Goal: Task Accomplishment & Management: Complete application form

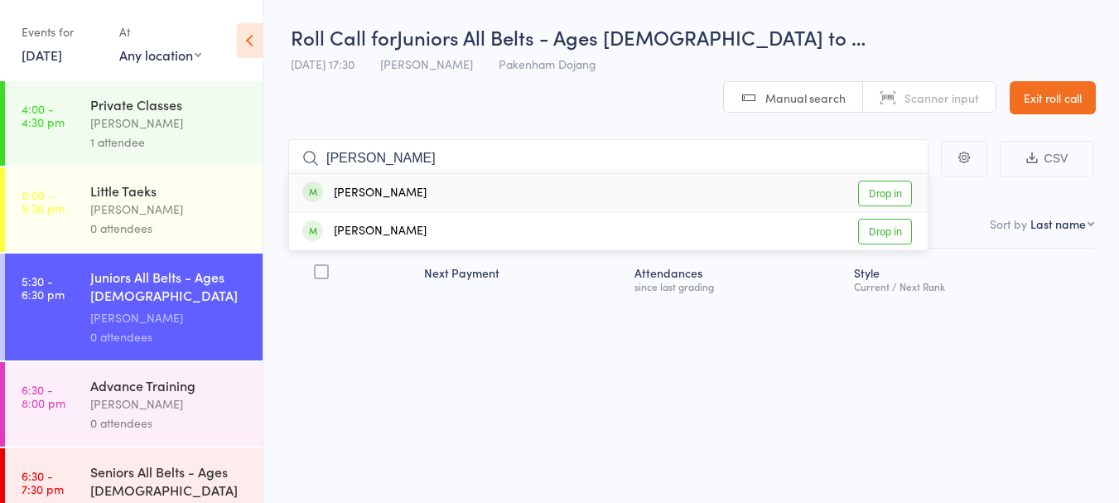
type input "lorenzo"
click at [881, 181] on link "Drop in" at bounding box center [885, 194] width 54 height 26
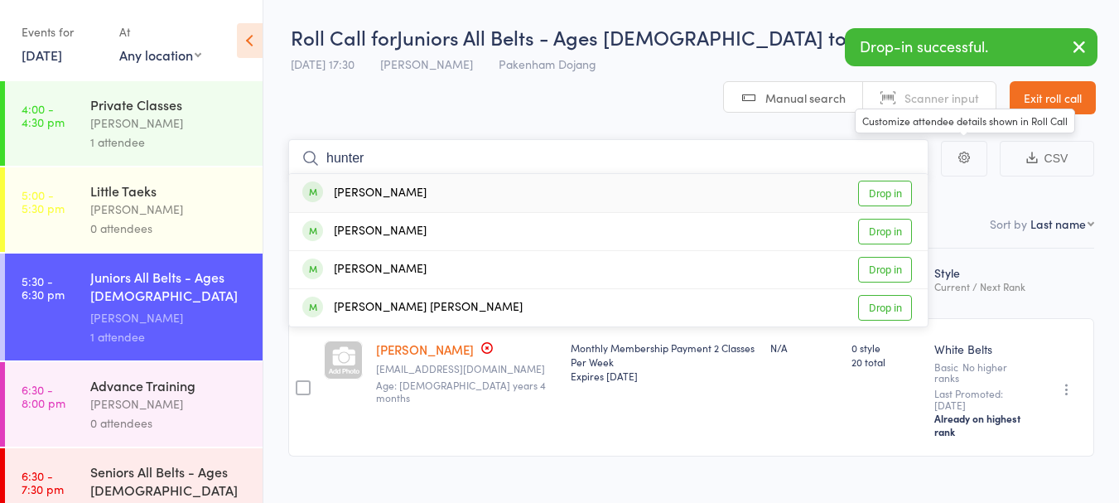
type input "hunter"
click at [893, 181] on link "Drop in" at bounding box center [885, 194] width 54 height 26
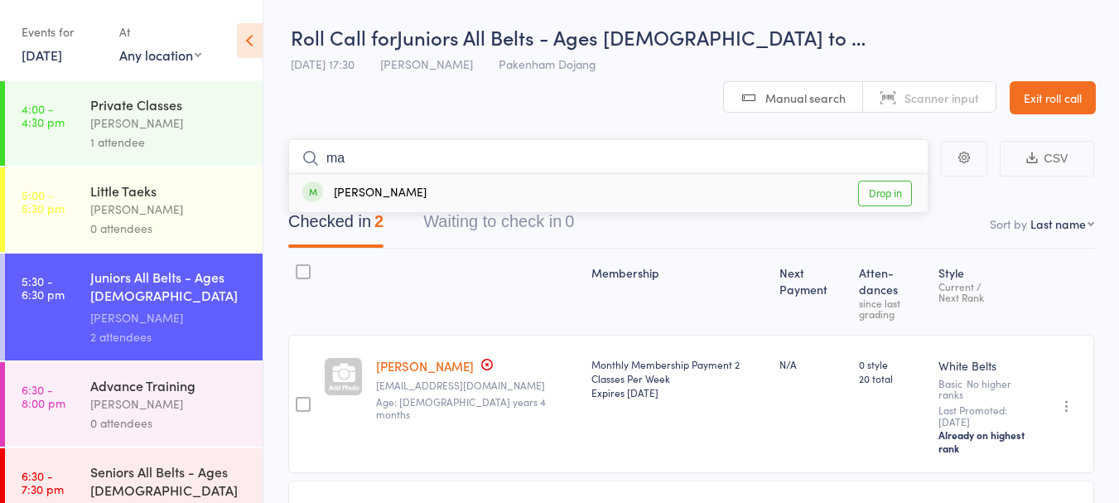
type input "m"
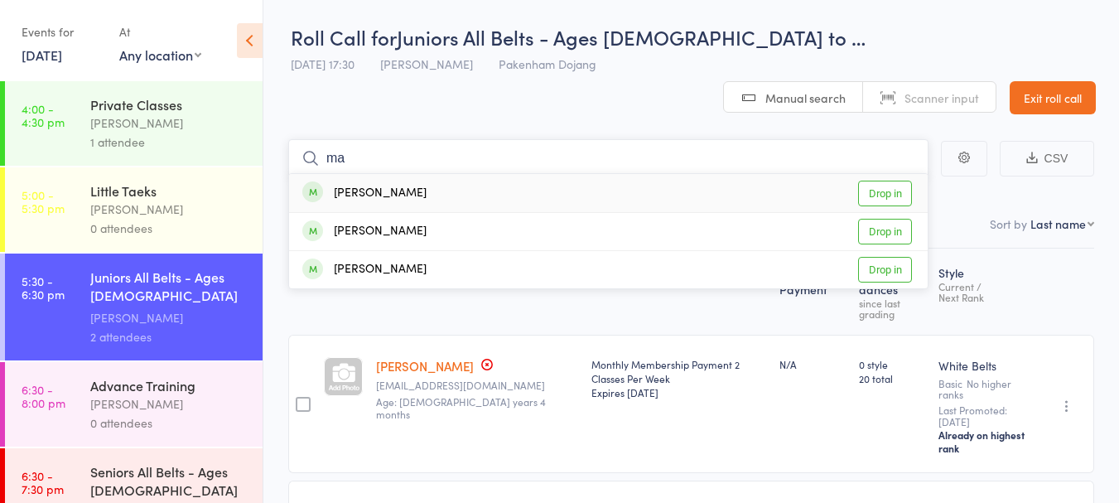
type input "m"
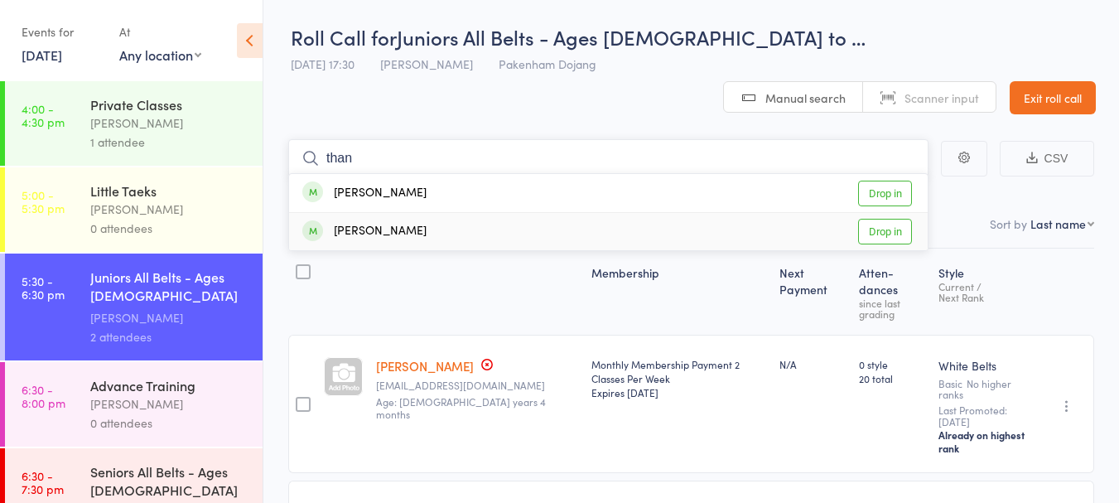
type input "than"
click at [898, 219] on link "Drop in" at bounding box center [885, 232] width 54 height 26
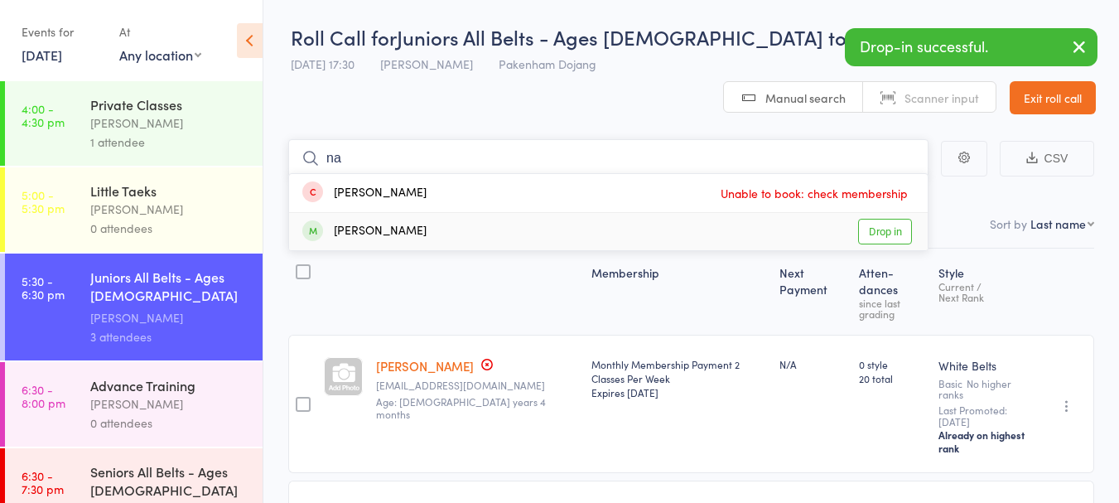
type input "n"
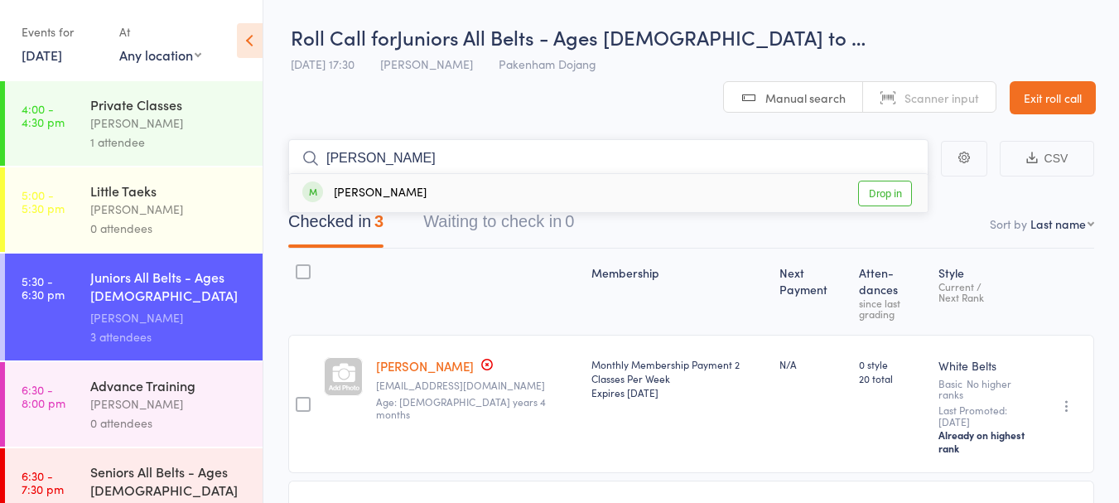
type input "aliyan"
click at [884, 181] on link "Drop in" at bounding box center [885, 194] width 54 height 26
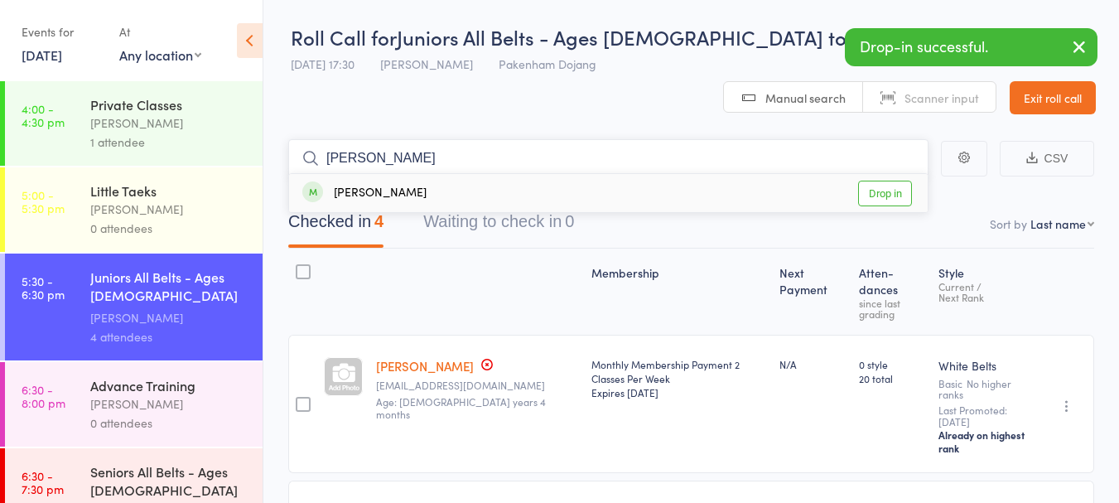
type input "jaymee"
click at [884, 181] on link "Drop in" at bounding box center [885, 194] width 54 height 26
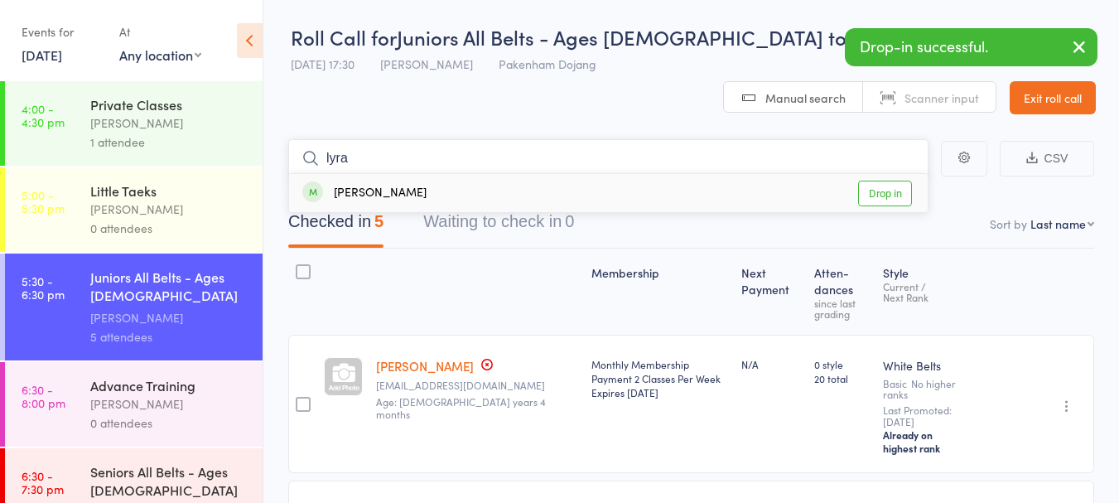
type input "lyra"
click at [889, 181] on link "Drop in" at bounding box center [885, 194] width 54 height 26
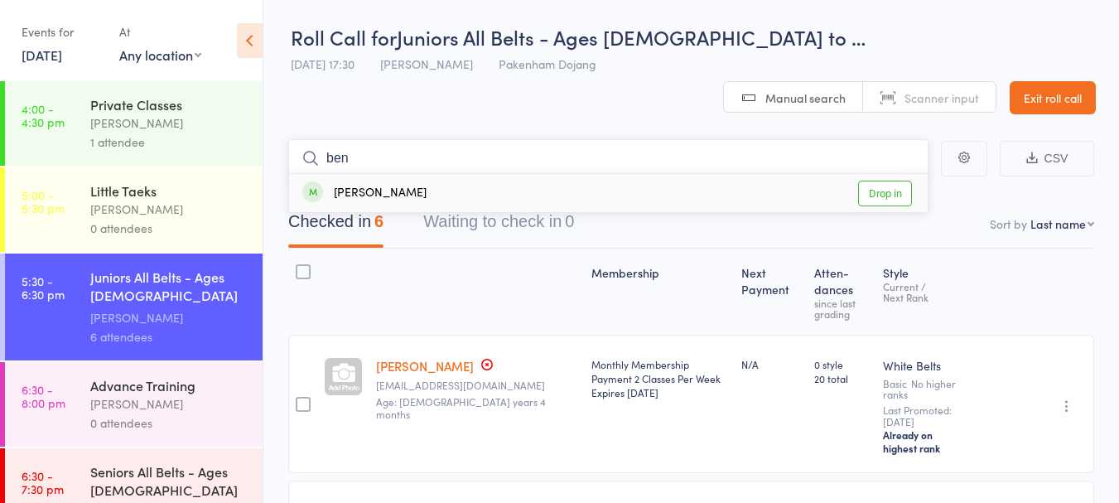
type input "ben"
click at [888, 181] on link "Drop in" at bounding box center [885, 194] width 54 height 26
click at [118, 399] on div "[PERSON_NAME]" at bounding box center [169, 403] width 158 height 19
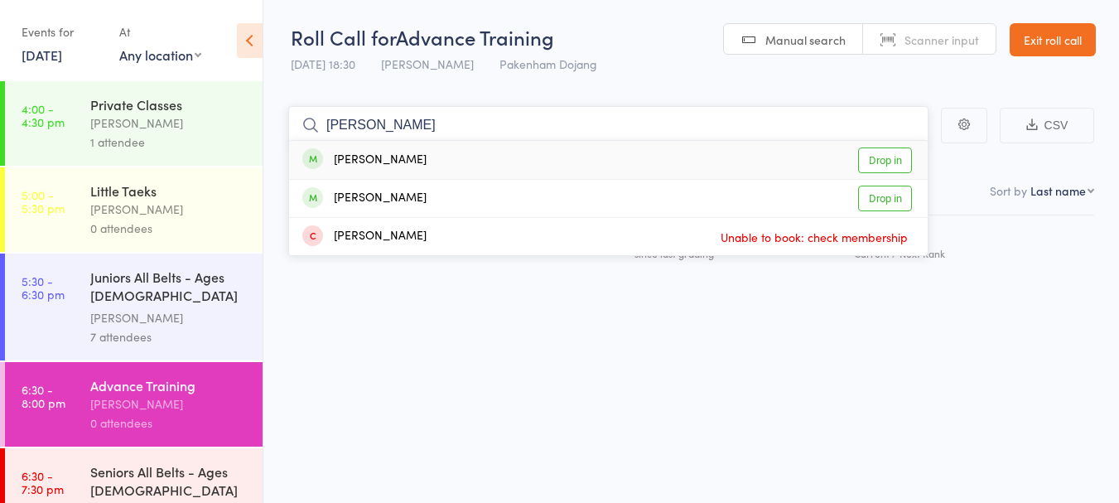
type input "bailey"
click at [894, 158] on link "Drop in" at bounding box center [885, 160] width 54 height 26
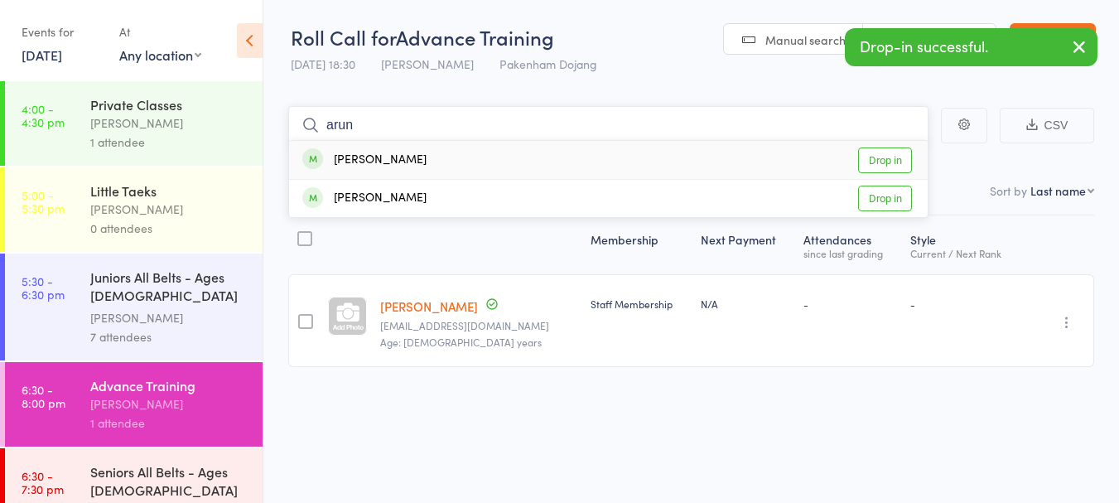
type input "arun"
click at [891, 158] on link "Drop in" at bounding box center [885, 160] width 54 height 26
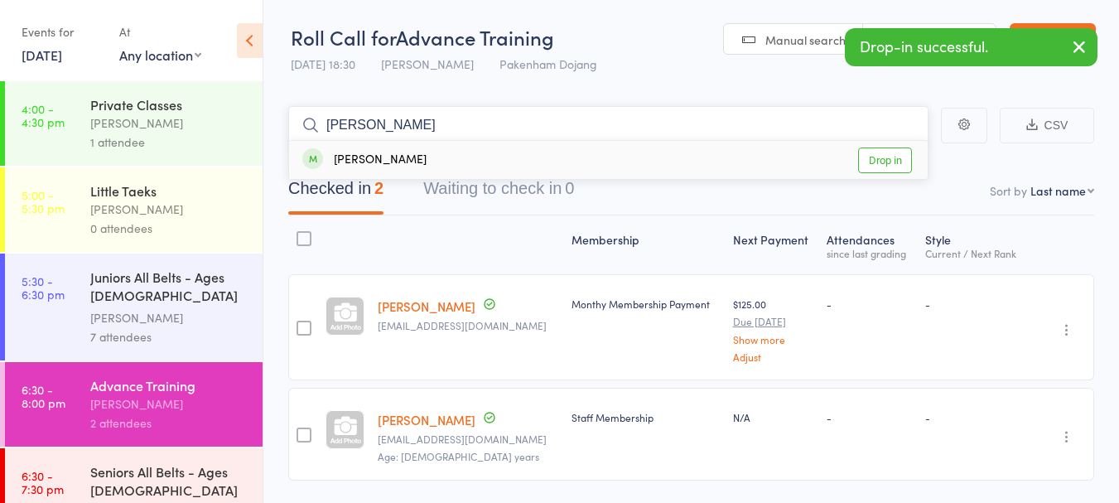
type input "adrian"
click at [891, 158] on link "Drop in" at bounding box center [885, 160] width 54 height 26
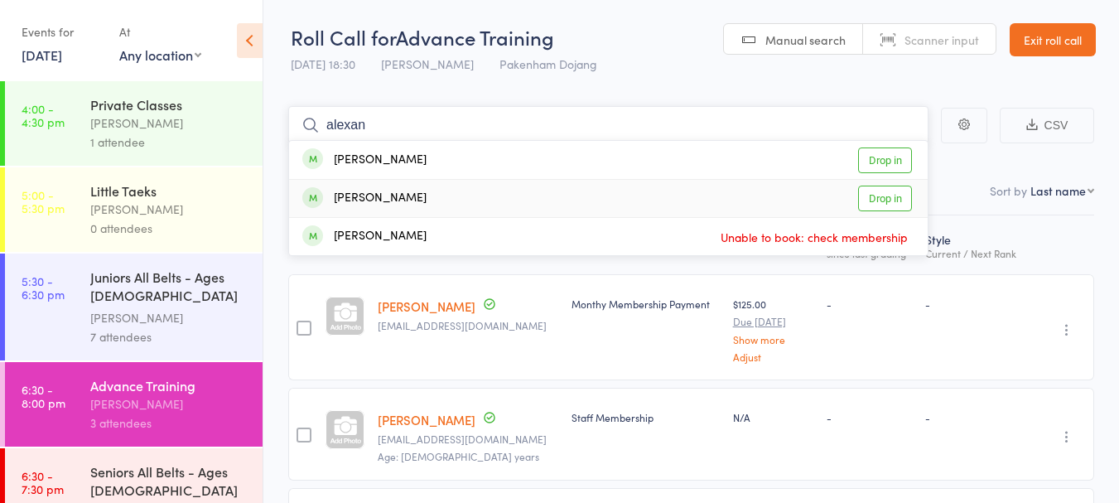
type input "alexan"
click at [889, 201] on link "Drop in" at bounding box center [885, 199] width 54 height 26
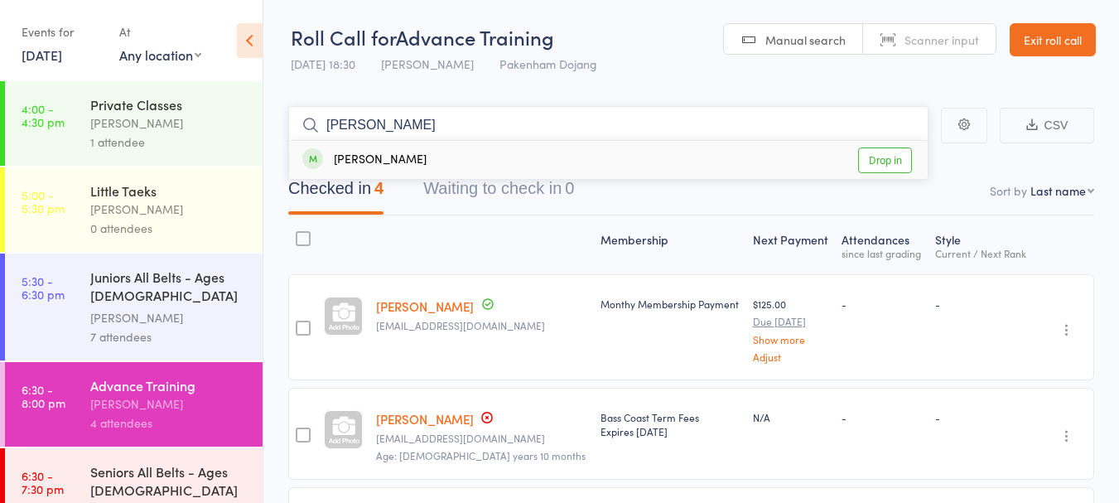
type input "jake"
click at [886, 163] on link "Drop in" at bounding box center [885, 160] width 54 height 26
type input "aslan"
click at [883, 163] on link "Drop in" at bounding box center [885, 160] width 54 height 26
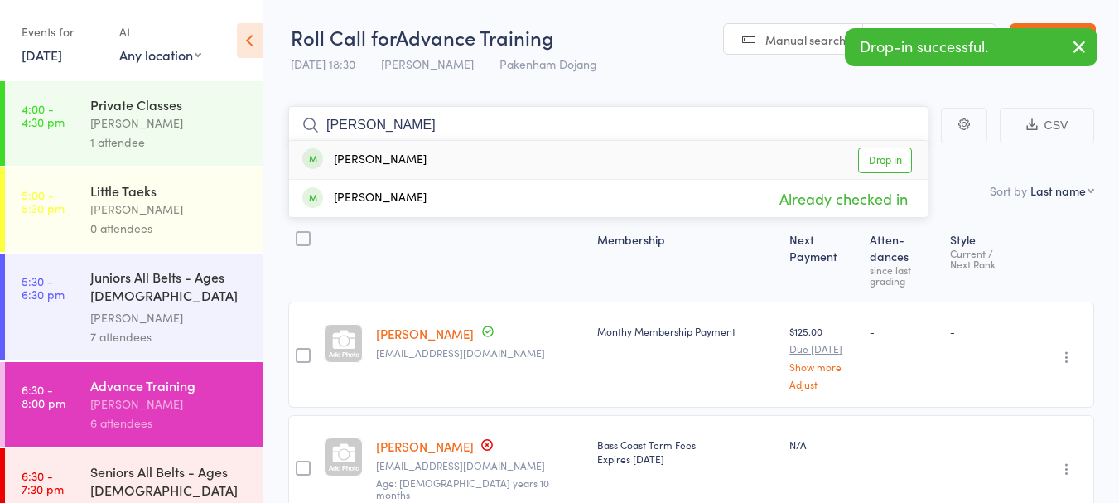
type input "alex"
click at [891, 162] on link "Drop in" at bounding box center [885, 160] width 54 height 26
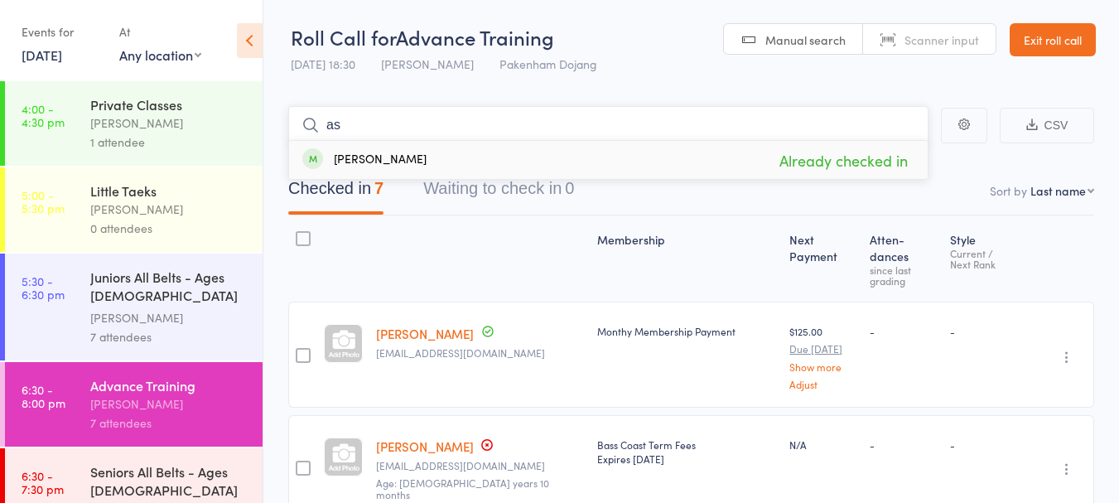
type input "a"
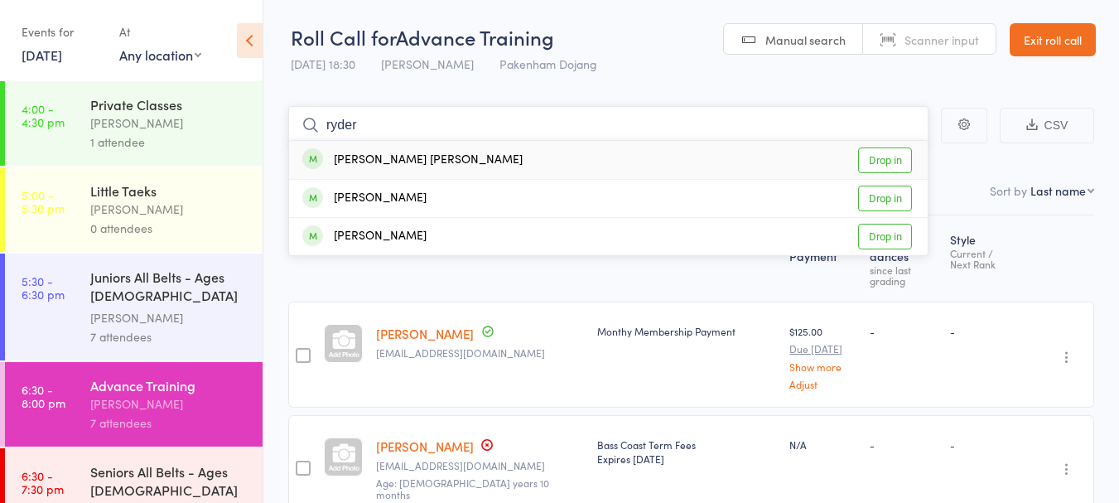
type input "ryder"
click at [885, 157] on link "Drop in" at bounding box center [885, 160] width 54 height 26
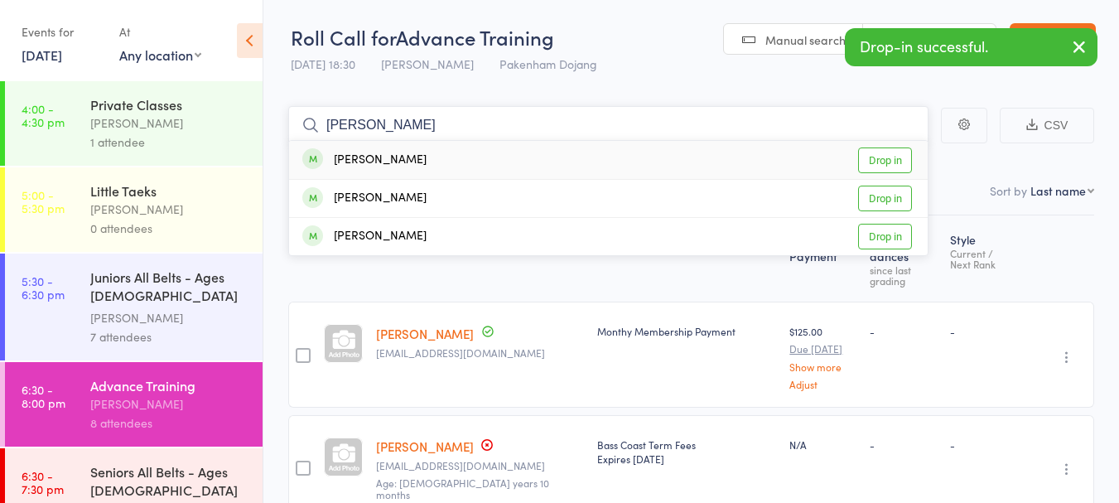
type input "melissa"
click at [885, 157] on link "Drop in" at bounding box center [885, 160] width 54 height 26
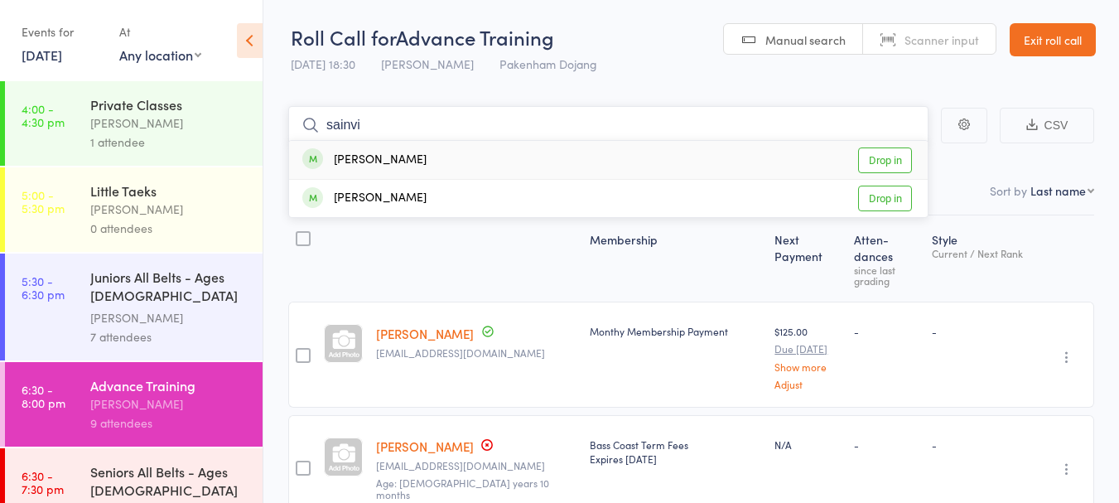
type input "sainvi"
click at [885, 157] on link "Drop in" at bounding box center [885, 160] width 54 height 26
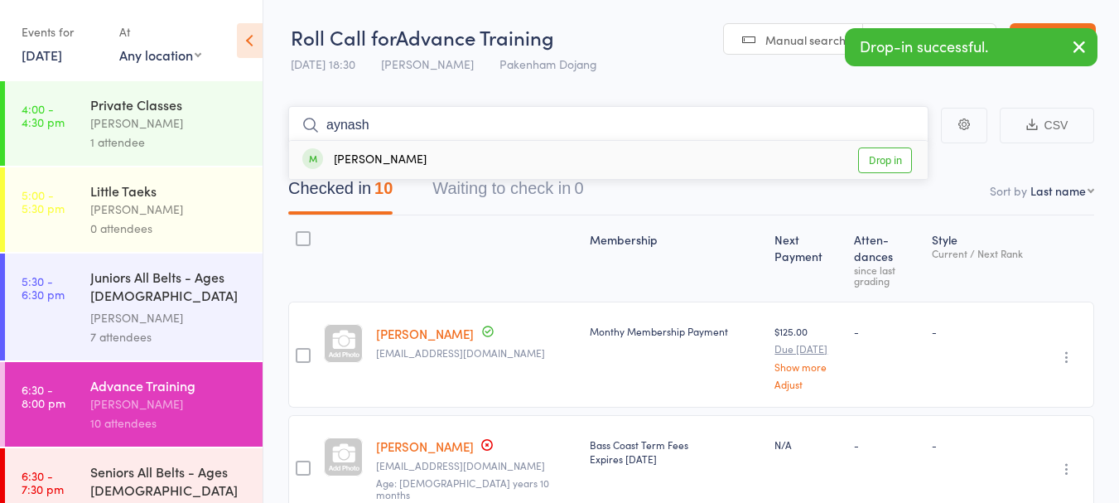
type input "aynash"
click at [890, 159] on link "Drop in" at bounding box center [885, 160] width 54 height 26
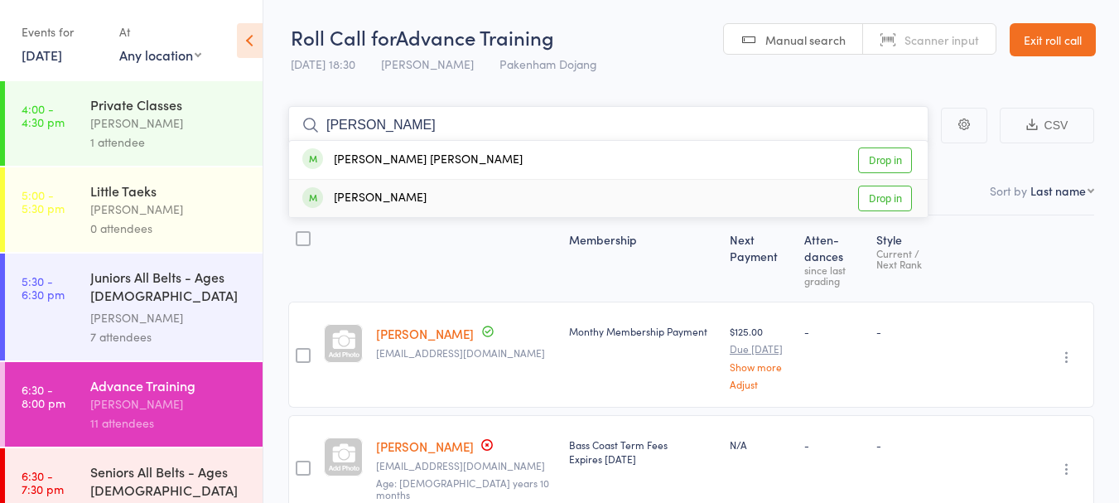
type input "connor"
click at [877, 200] on link "Drop in" at bounding box center [885, 199] width 54 height 26
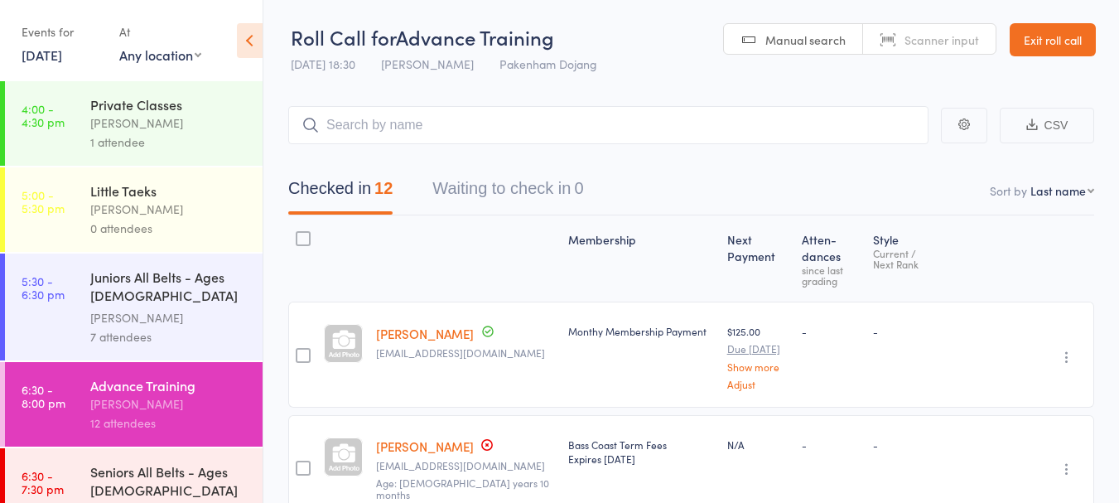
click at [1038, 35] on link "Exit roll call" at bounding box center [1053, 39] width 86 height 33
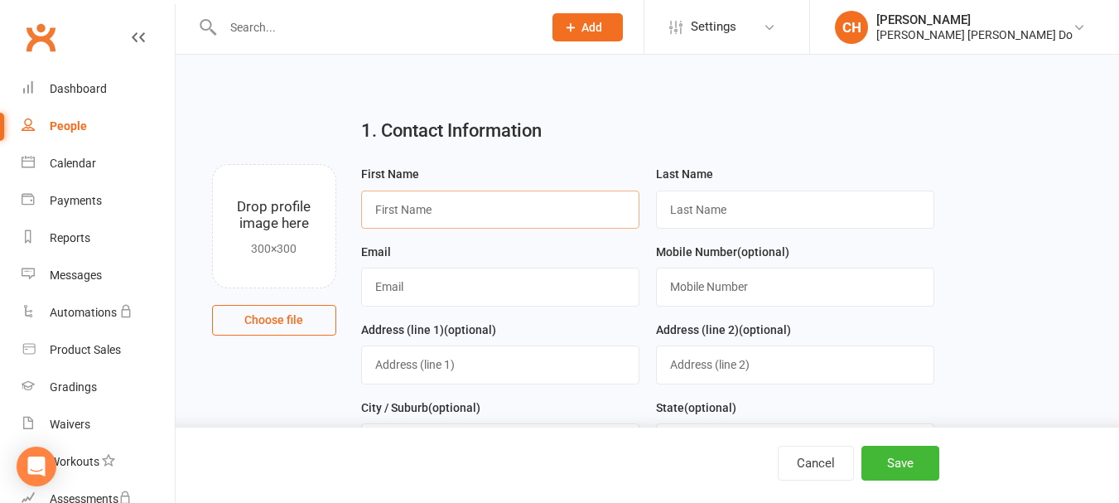
click at [410, 213] on input "text" at bounding box center [500, 210] width 278 height 38
type input "Yathmi"
type input "Handunpathirana"
type input "yathmi@outlook.com"
drag, startPoint x: 94, startPoint y: 226, endPoint x: 725, endPoint y: 287, distance: 634.2
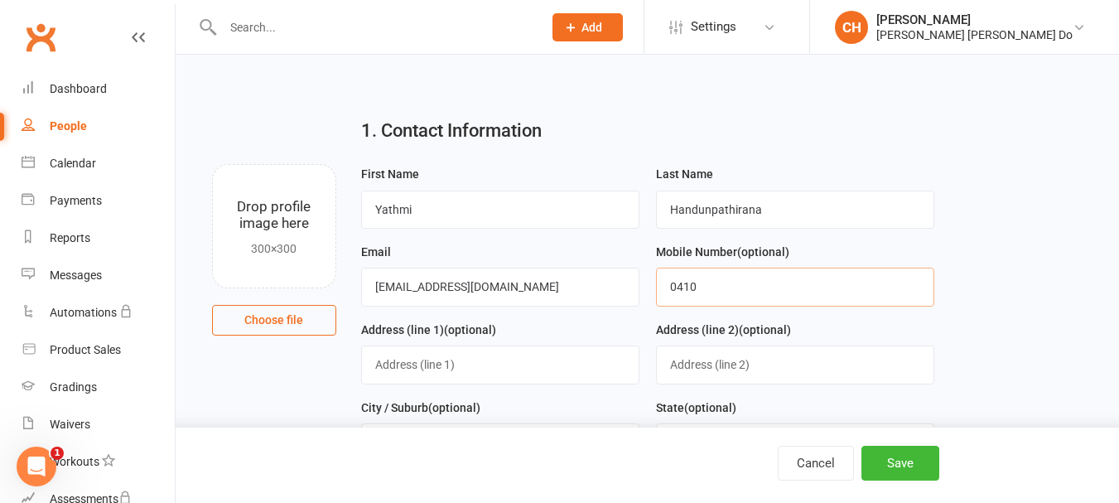
click at [726, 289] on input "0410" at bounding box center [795, 287] width 278 height 38
type input "0410273885"
click at [422, 362] on input "text" at bounding box center [500, 364] width 278 height 38
type input "14 Fanfare Close"
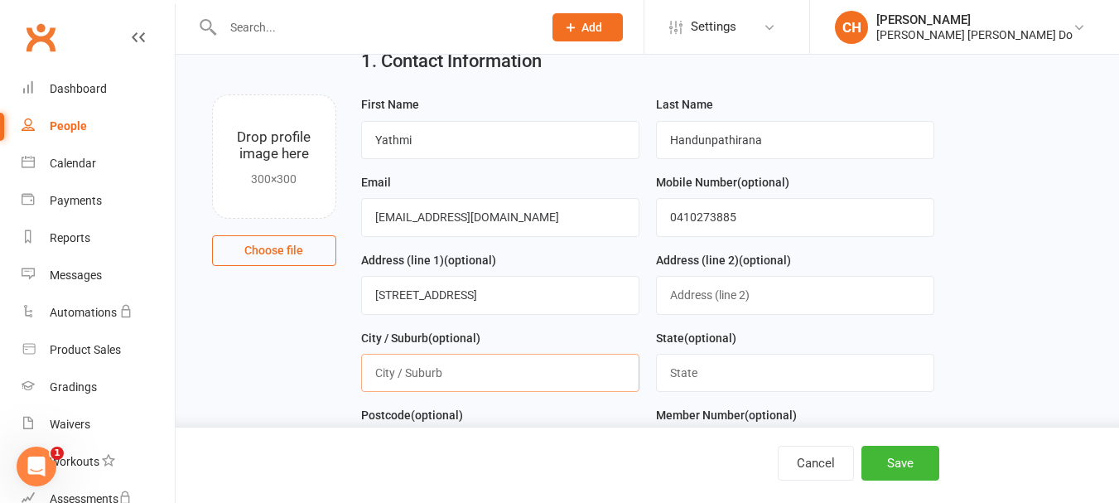
scroll to position [249, 0]
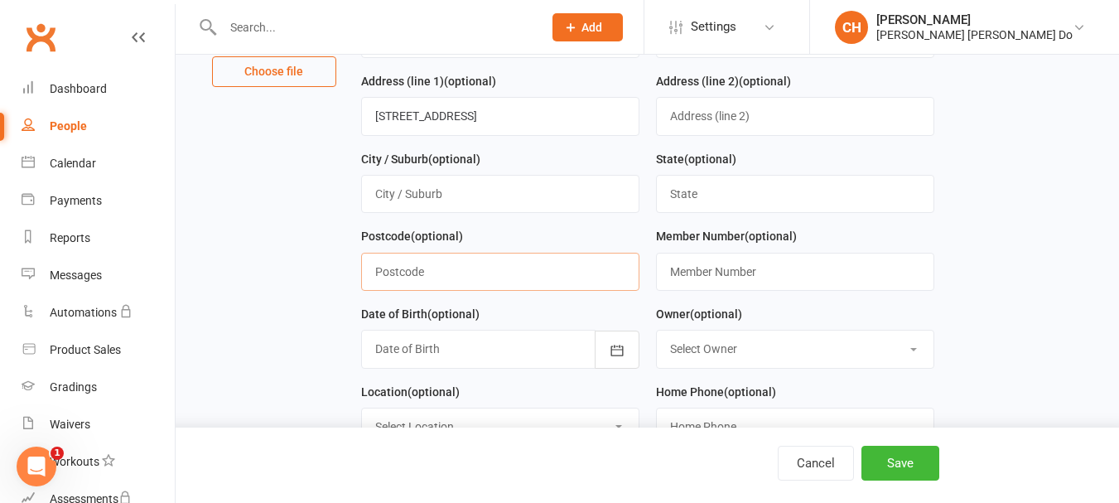
click at [421, 280] on input "text" at bounding box center [500, 272] width 278 height 38
type input "Berwick"
drag, startPoint x: 427, startPoint y: 273, endPoint x: 330, endPoint y: 271, distance: 97.0
click at [330, 271] on main "1. Contact Information Drop profile image here 300×300 Choose file First Name Y…" at bounding box center [647, 482] width 897 height 1253
click at [389, 197] on input "text" at bounding box center [500, 194] width 278 height 38
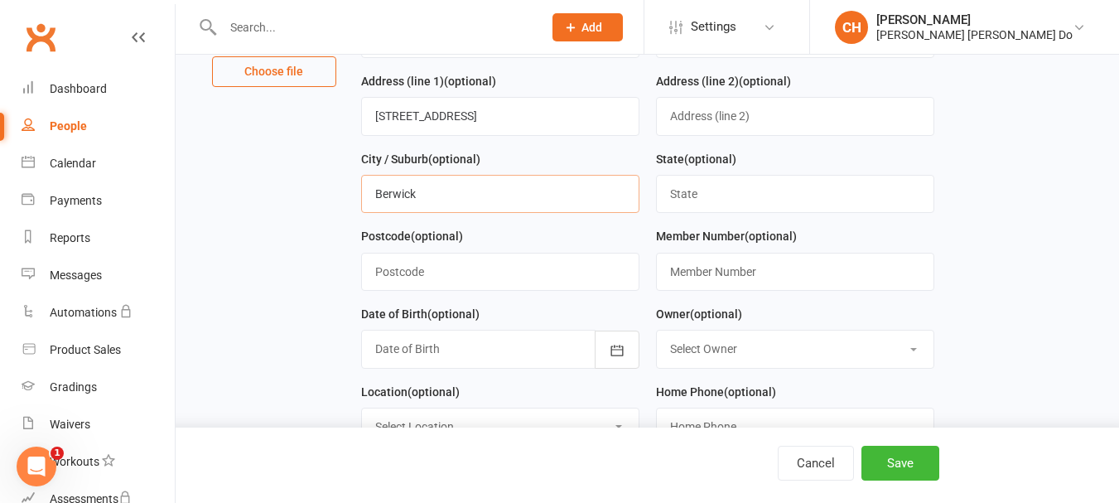
type input "Berwick"
type input "VIC"
type input "3806"
click at [433, 350] on div at bounding box center [500, 349] width 278 height 38
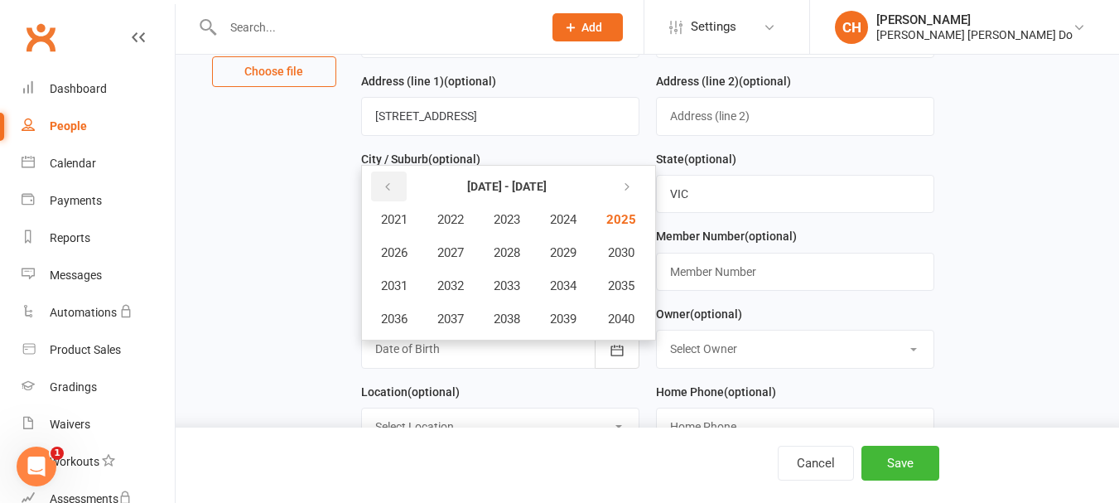
click at [386, 191] on icon "button" at bounding box center [388, 187] width 12 height 13
click at [447, 224] on span "2002" at bounding box center [450, 219] width 27 height 15
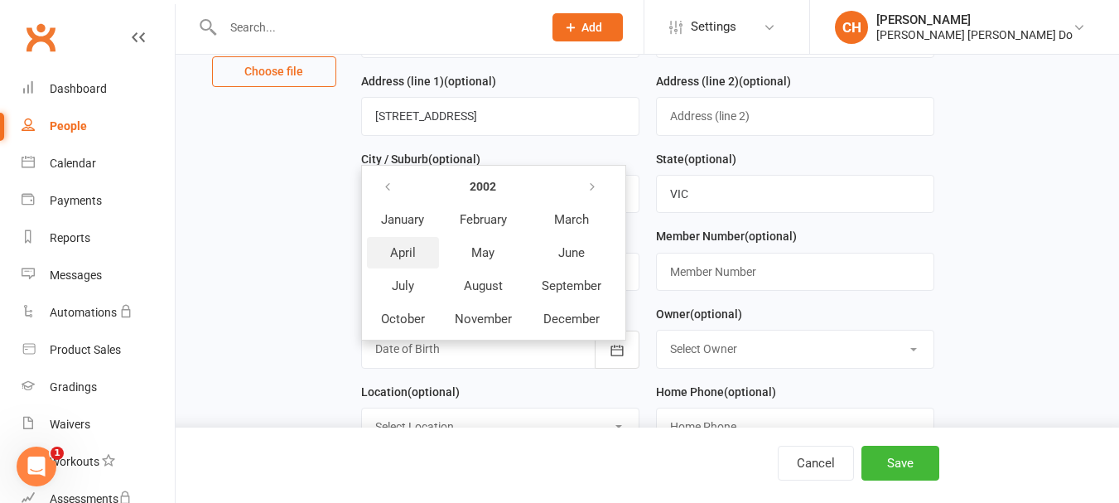
click at [411, 259] on span "April" at bounding box center [403, 252] width 26 height 15
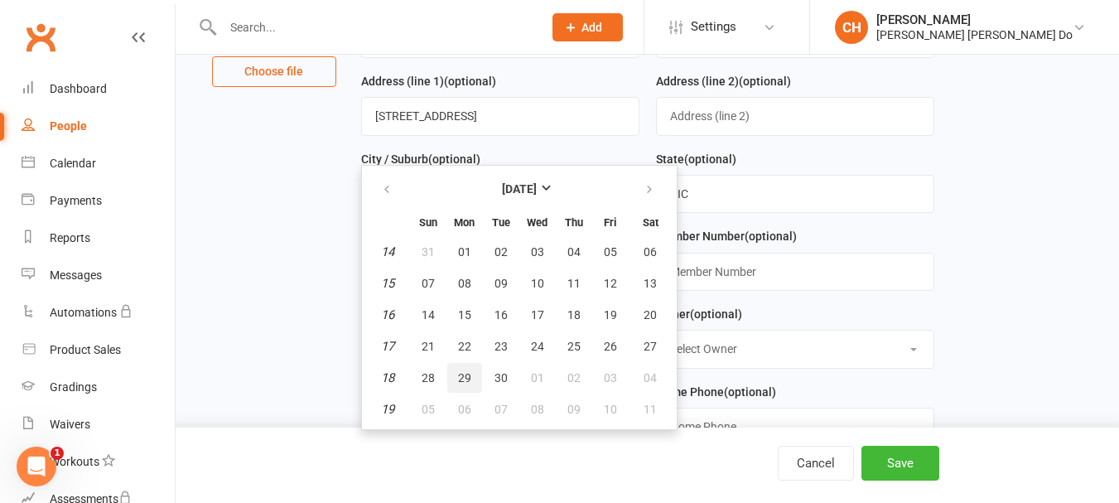
click at [461, 380] on span "29" at bounding box center [464, 377] width 13 height 13
type input "29 Apr 2002"
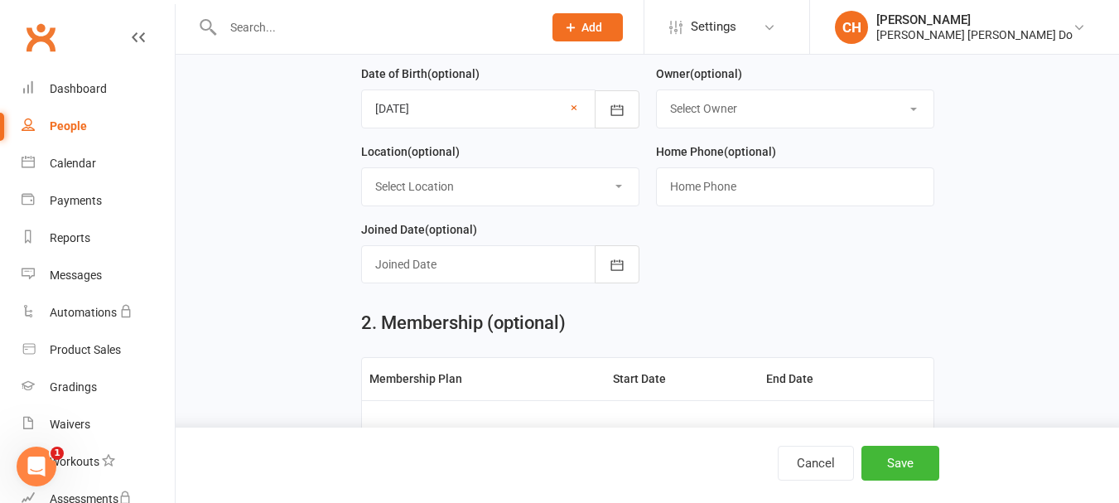
scroll to position [497, 0]
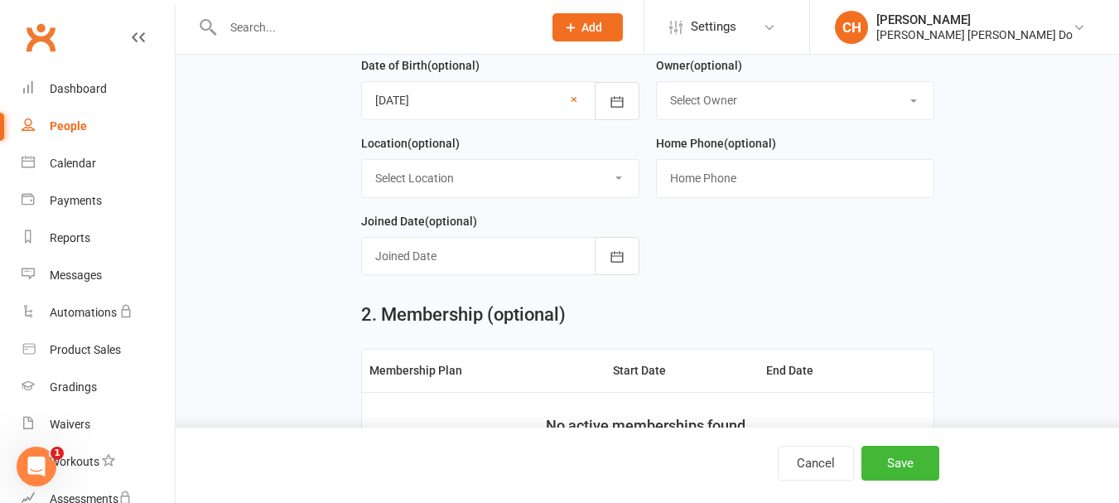
click at [423, 262] on div at bounding box center [500, 256] width 278 height 38
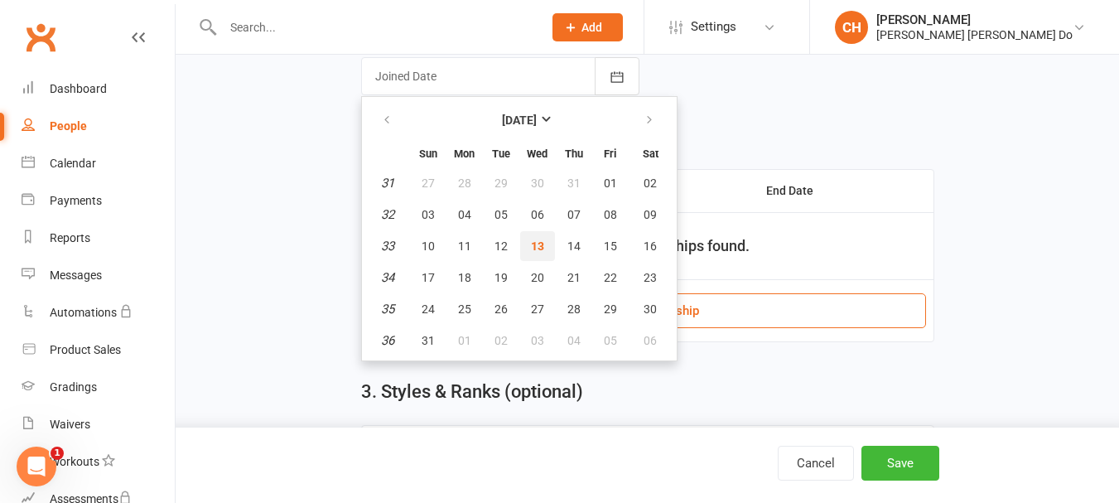
scroll to position [703, 0]
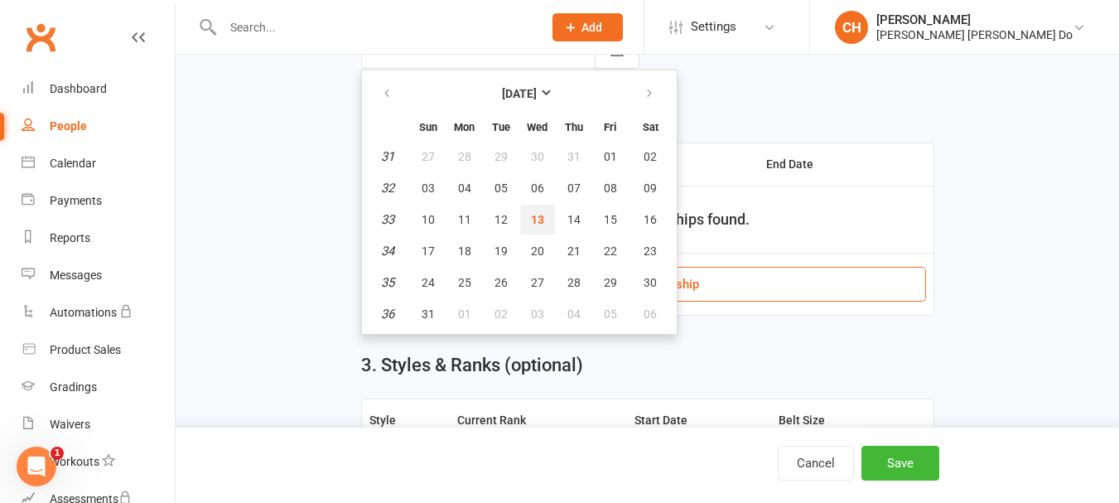
click at [538, 226] on span "13" at bounding box center [537, 219] width 13 height 13
type input "13 Aug 2025"
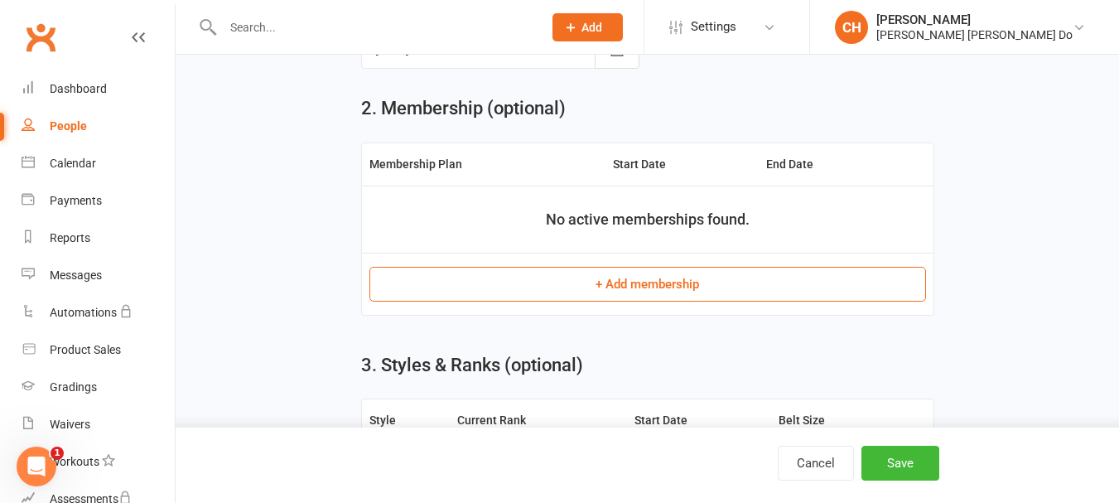
click at [640, 292] on button "+ Add membership" at bounding box center [647, 284] width 557 height 35
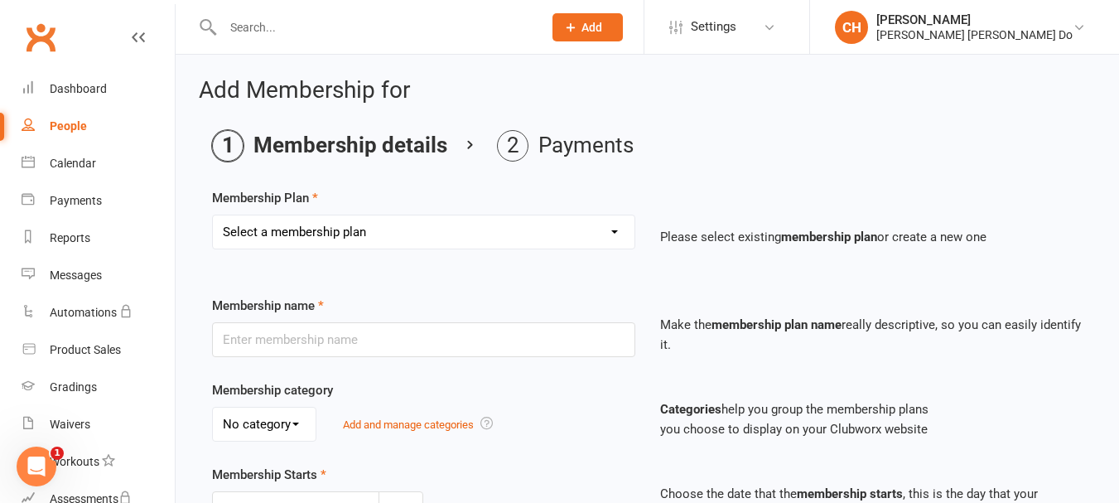
click at [392, 239] on select "Select a membership plan Create new Membership Plan Monthy Membership Payment L…" at bounding box center [424, 231] width 422 height 33
select select "7"
click at [213, 215] on select "Select a membership plan Create new Membership Plan Monthy Membership Payment L…" at bounding box center [424, 231] width 422 height 33
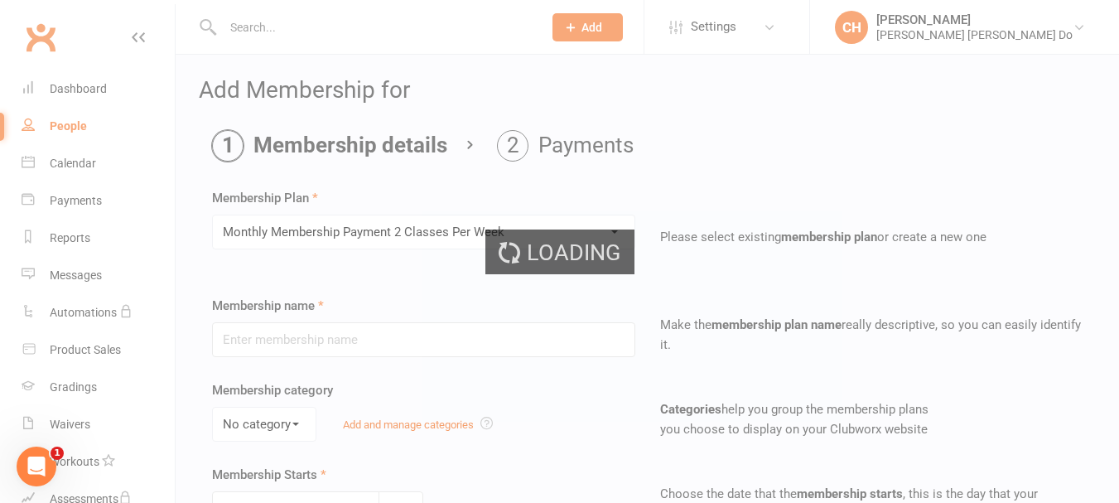
type input "Monthly Membership Payment 2 Classes Per Week"
select select "0"
type input "0"
type input "2"
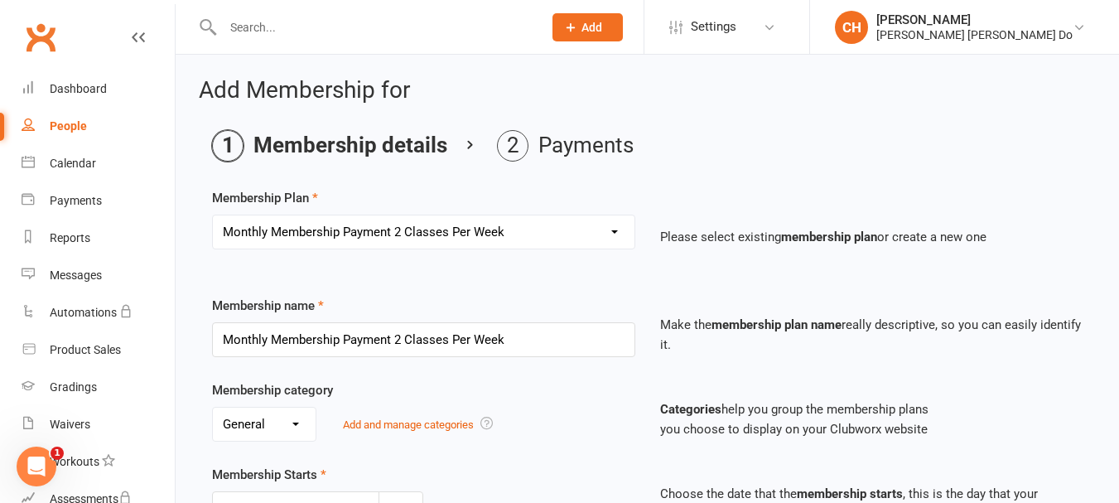
scroll to position [331, 0]
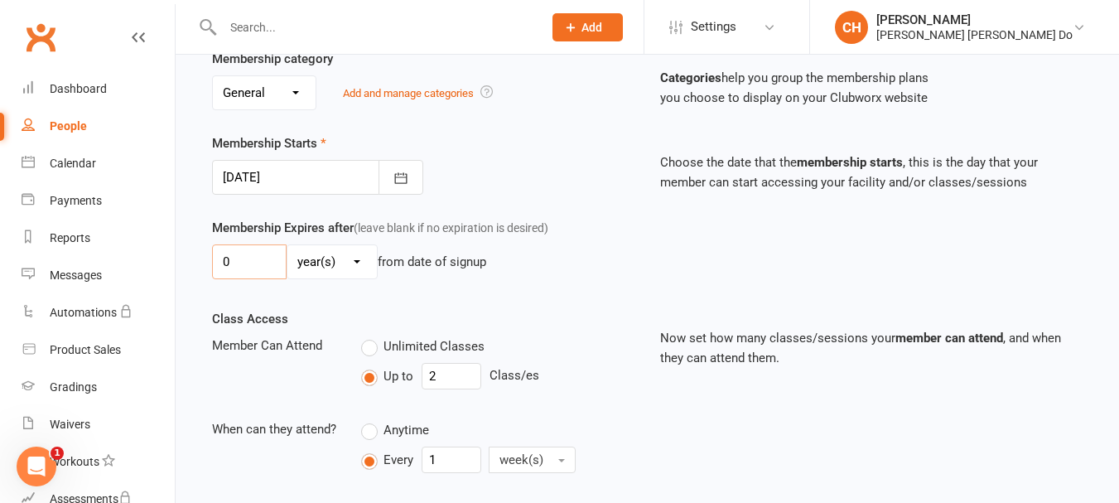
drag, startPoint x: 249, startPoint y: 263, endPoint x: 162, endPoint y: 260, distance: 86.2
click at [162, 260] on ui-view "Prospect Member Non-attending contact Class / event Appointment Grading event T…" at bounding box center [559, 245] width 1119 height 1145
type input "1"
click at [360, 259] on select "day(s) week(s) month(s) year(s)" at bounding box center [331, 261] width 89 height 33
select select "2"
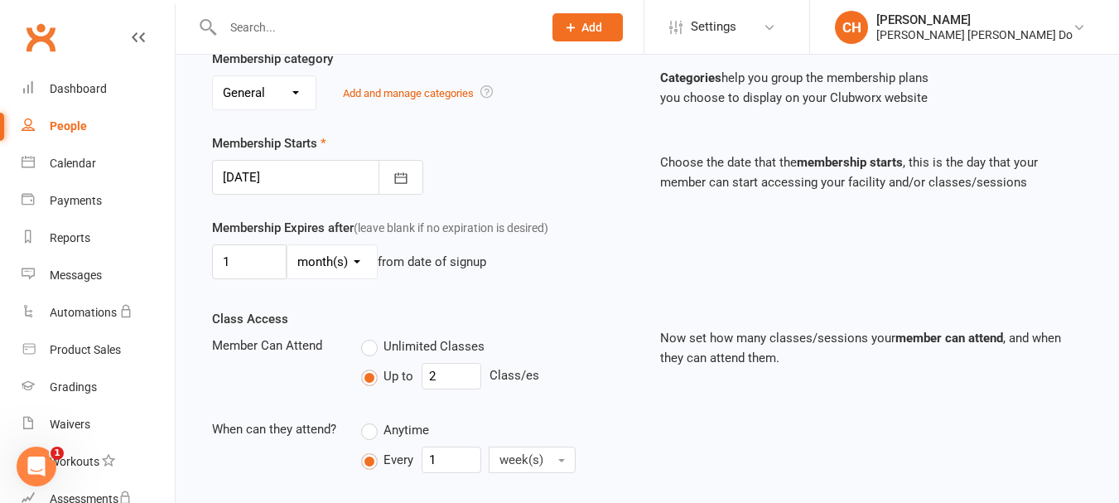
click at [287, 245] on select "day(s) week(s) month(s) year(s)" at bounding box center [331, 261] width 89 height 33
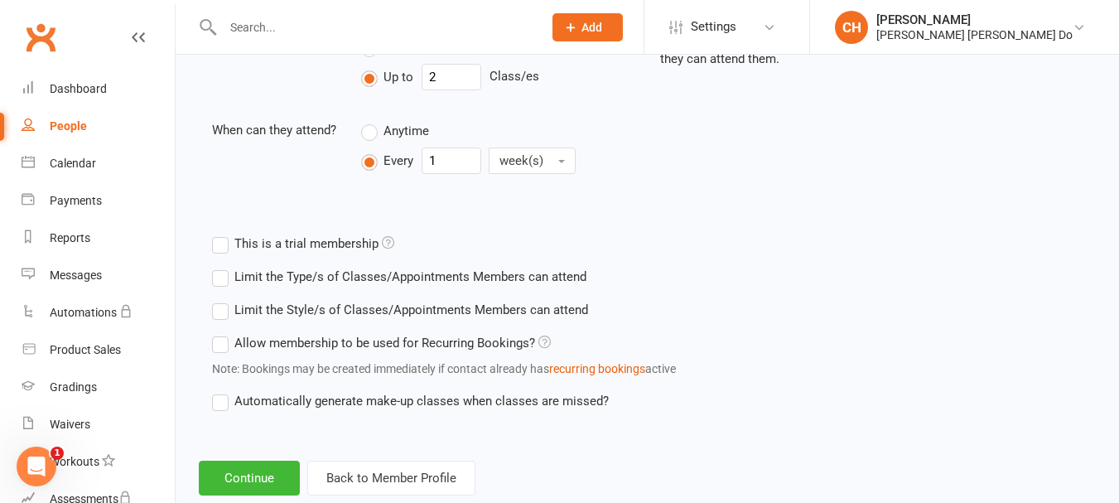
scroll to position [671, 0]
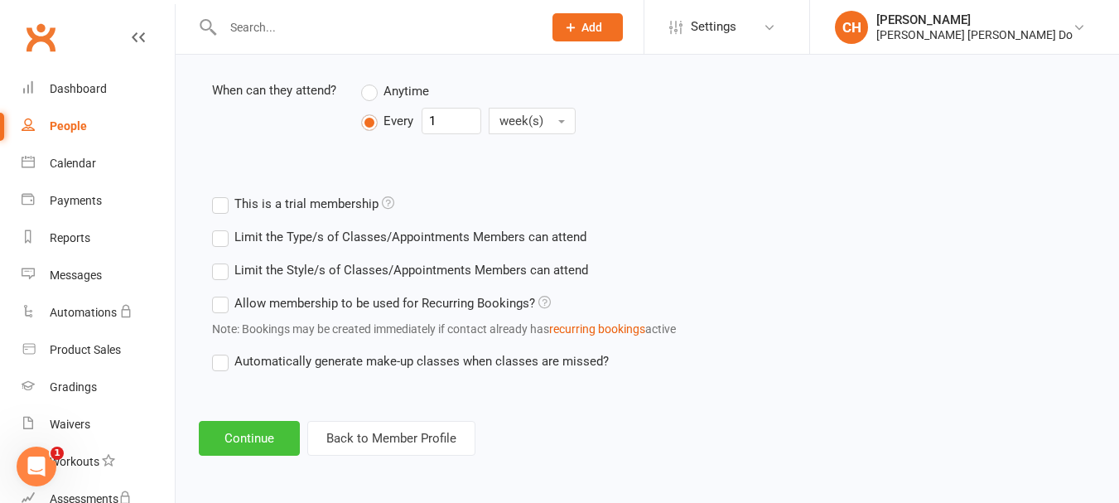
click at [261, 439] on button "Continue" at bounding box center [249, 438] width 101 height 35
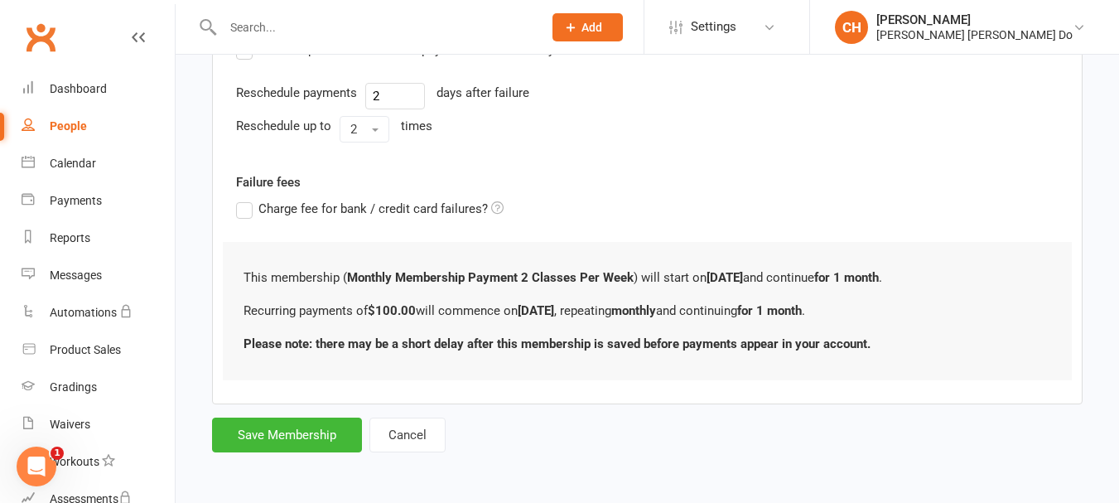
scroll to position [0, 0]
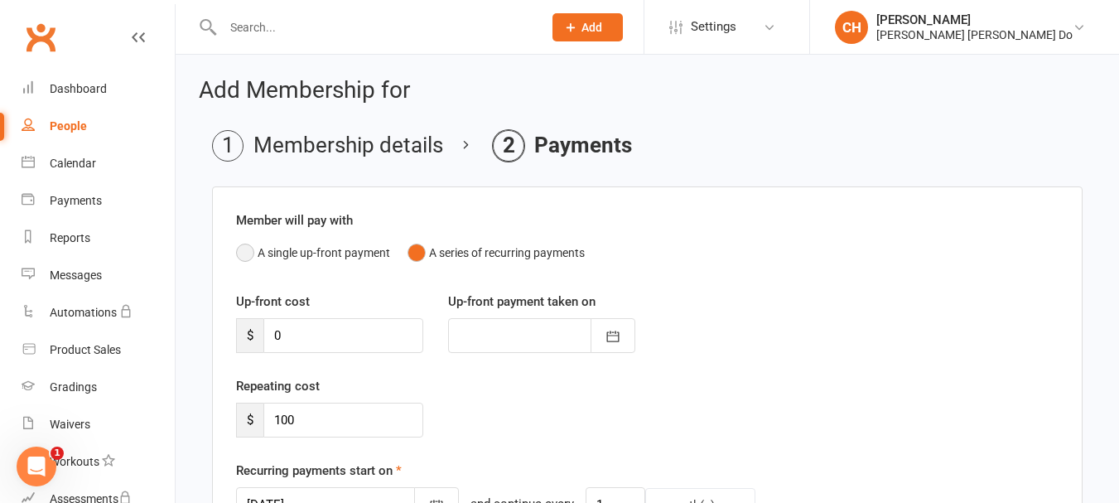
click at [241, 252] on button "A single up-front payment" at bounding box center [313, 252] width 154 height 31
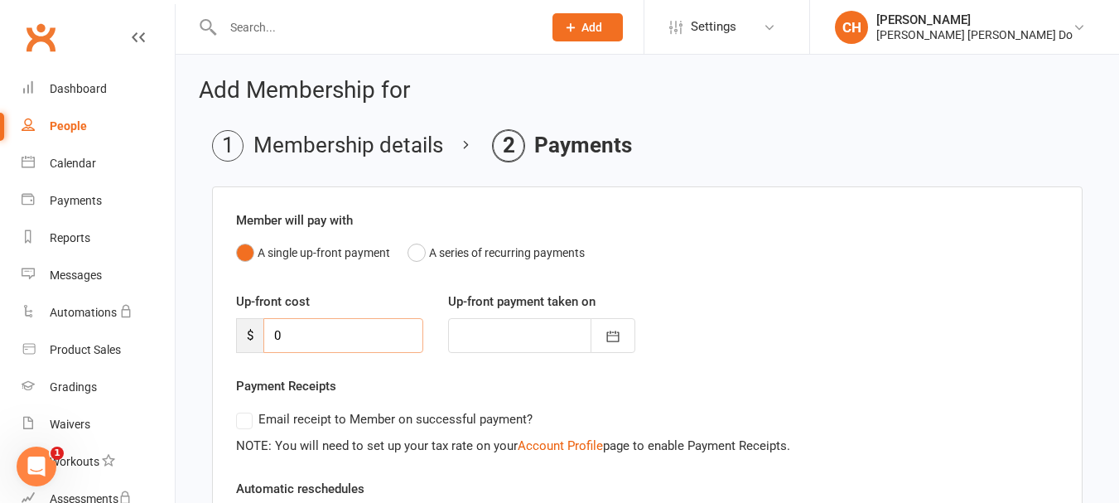
drag, startPoint x: 310, startPoint y: 334, endPoint x: 235, endPoint y: 332, distance: 74.6
click at [235, 332] on div "Up-front cost $ 0" at bounding box center [330, 322] width 212 height 61
click at [231, 330] on div "Up-front cost $ 0" at bounding box center [330, 322] width 212 height 61
click at [291, 341] on input "0" at bounding box center [343, 335] width 160 height 35
type input "1"
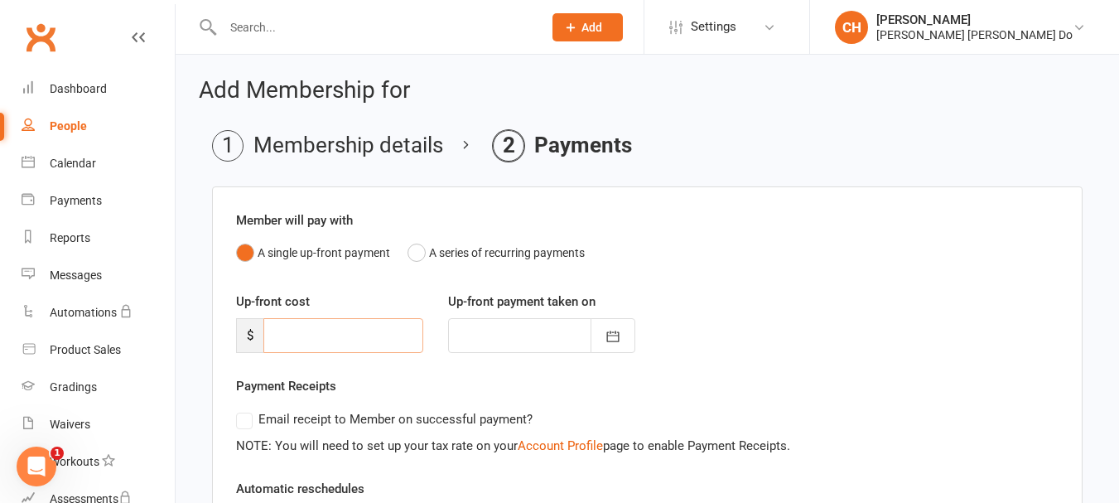
type input "13 Aug 2025"
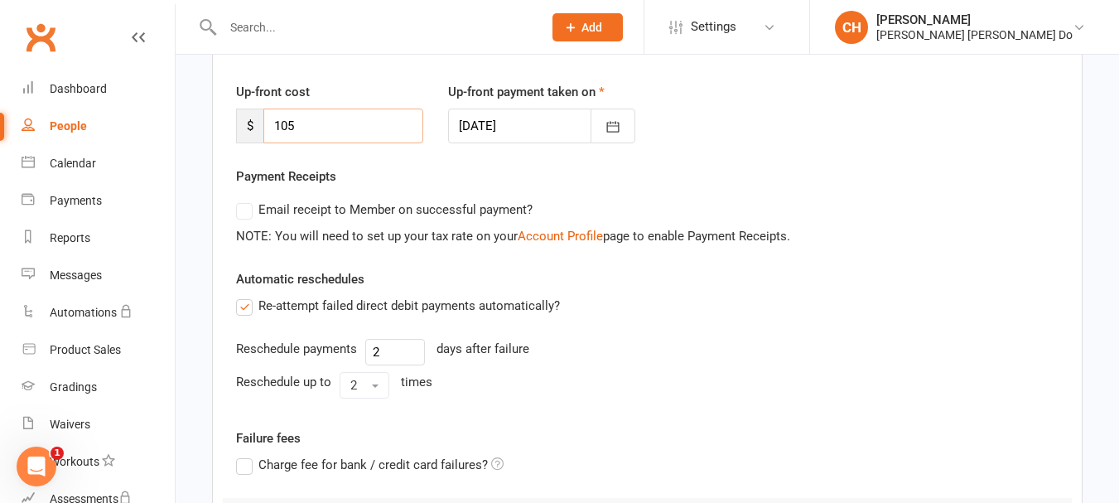
scroll to position [249, 0]
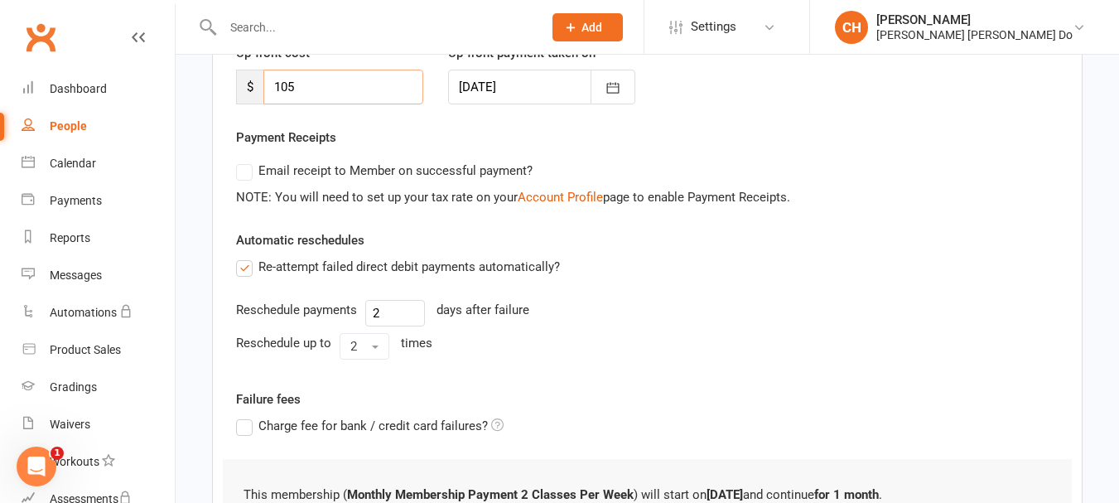
type input "105"
click at [244, 270] on label "Re-attempt failed direct debit payments automatically?" at bounding box center [398, 267] width 324 height 20
click at [244, 257] on input "Re-attempt failed direct debit payments automatically?" at bounding box center [241, 257] width 11 height 0
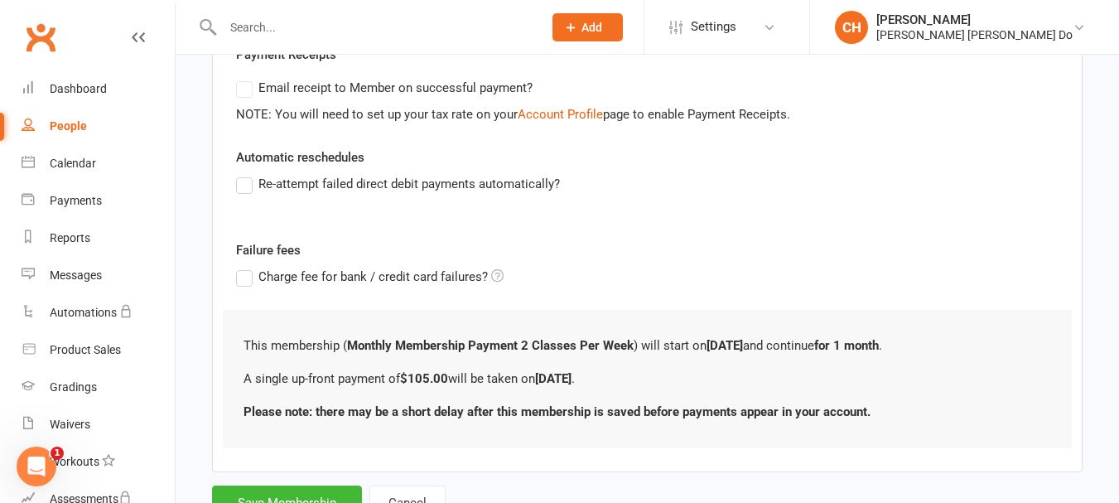
scroll to position [399, 0]
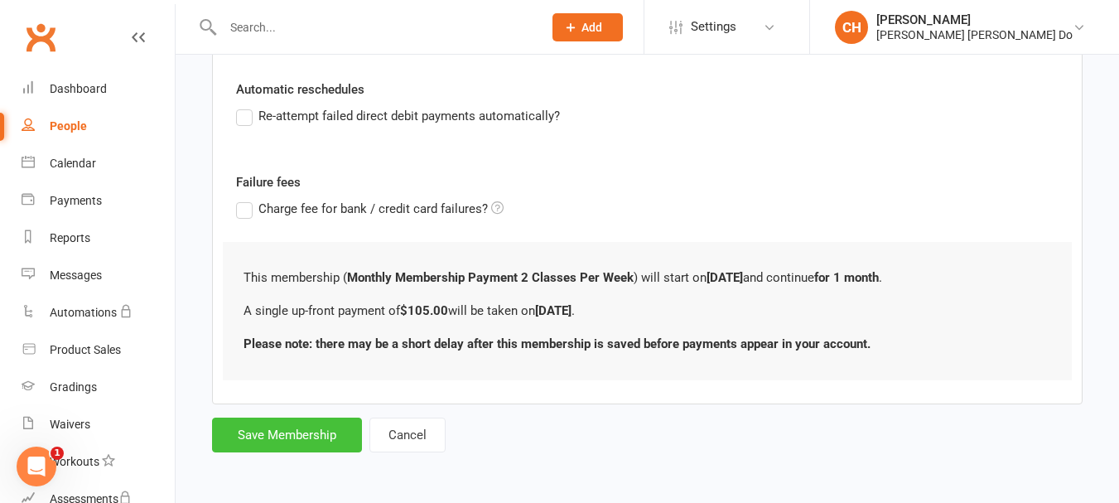
click at [287, 437] on button "Save Membership" at bounding box center [287, 435] width 150 height 35
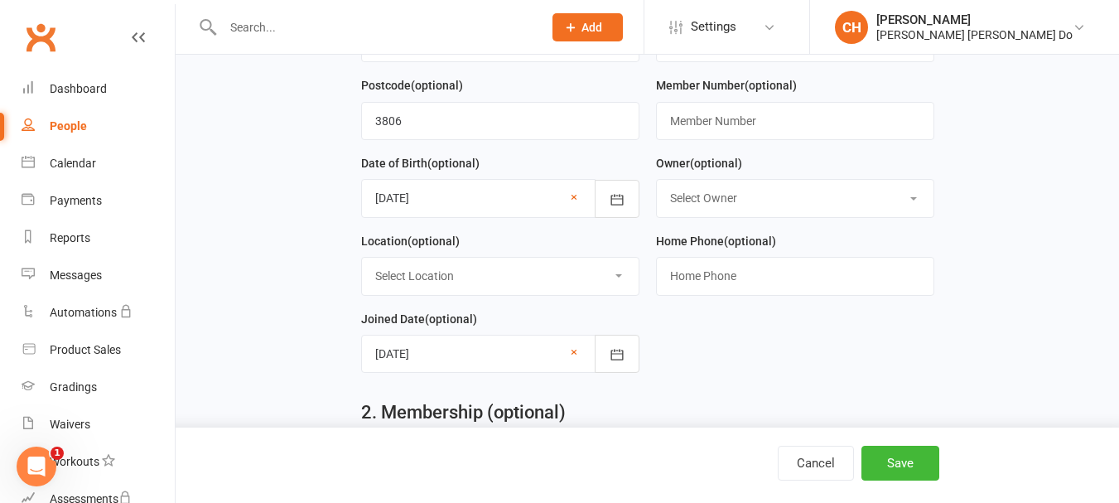
scroll to position [792, 0]
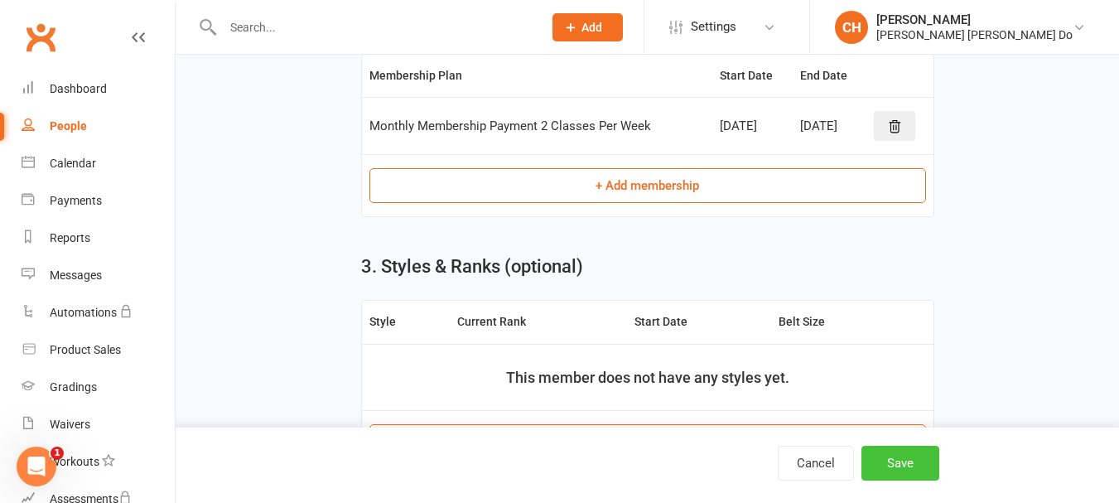
click at [893, 461] on button "Save" at bounding box center [901, 463] width 78 height 35
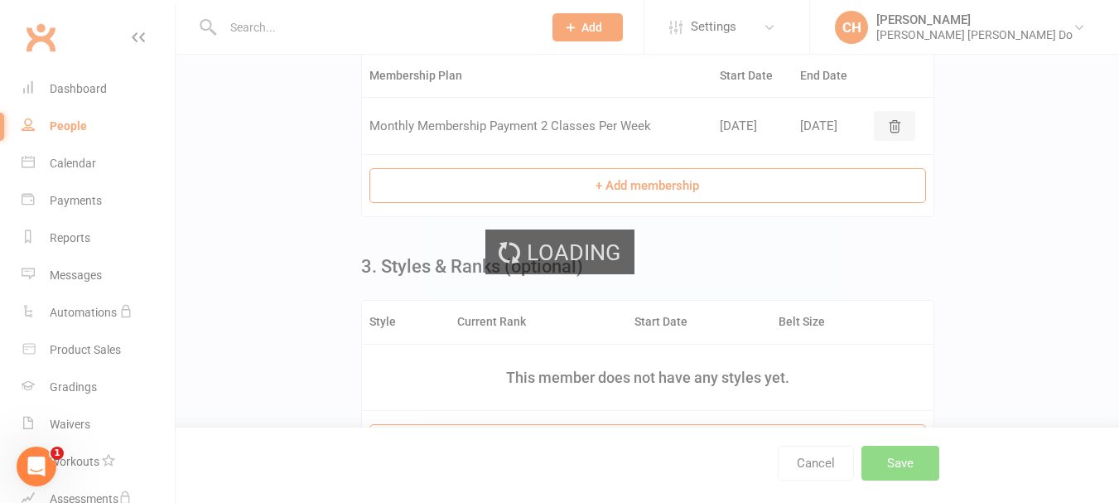
scroll to position [0, 0]
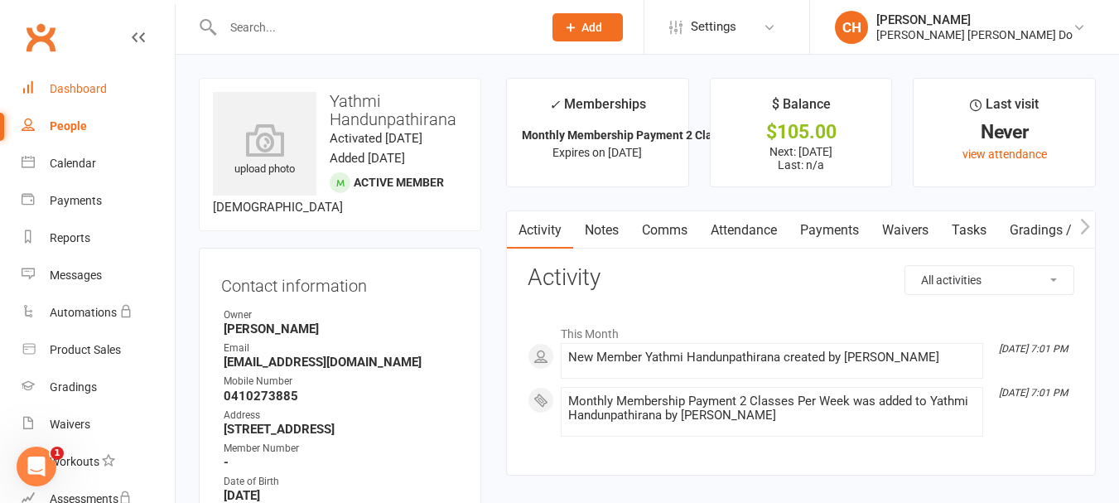
click at [75, 81] on link "Dashboard" at bounding box center [98, 88] width 153 height 37
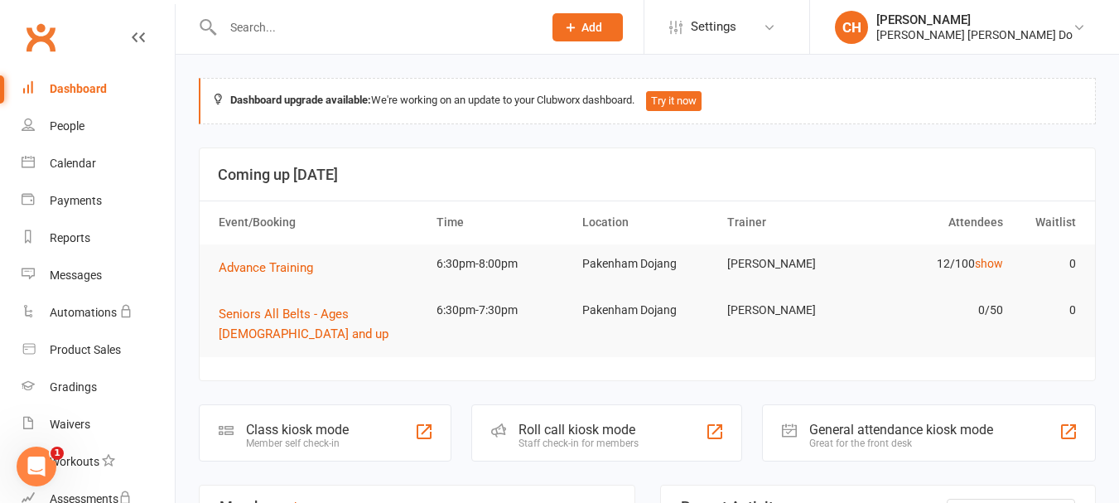
click at [589, 422] on div "Roll call kiosk mode" at bounding box center [579, 430] width 120 height 16
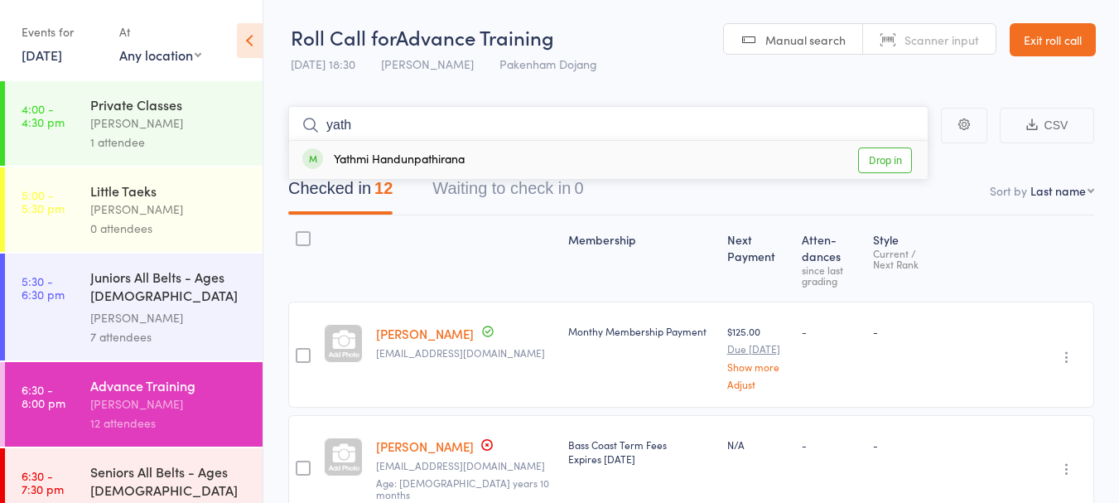
type input "yath"
click at [888, 148] on link "Drop in" at bounding box center [885, 160] width 54 height 26
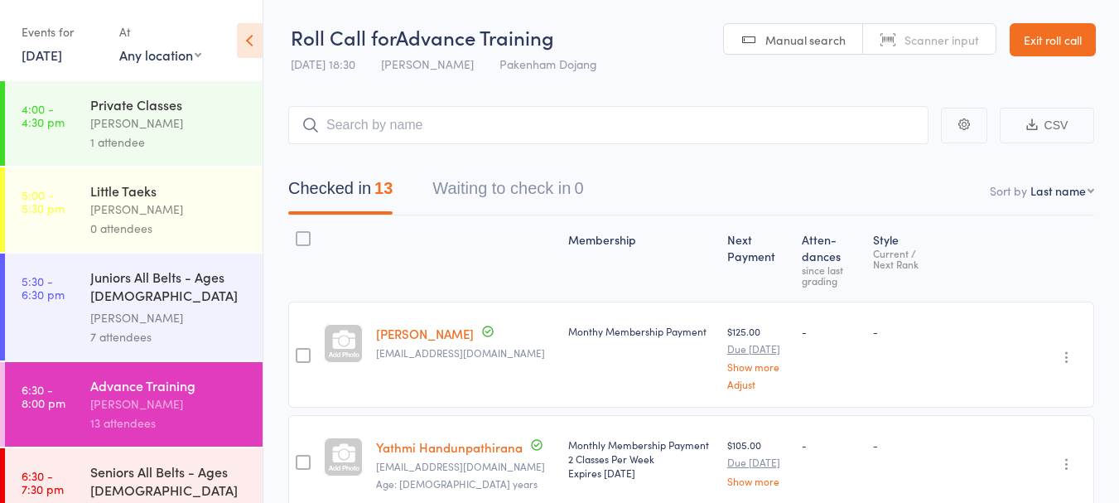
click at [1036, 41] on link "Exit roll call" at bounding box center [1053, 39] width 86 height 33
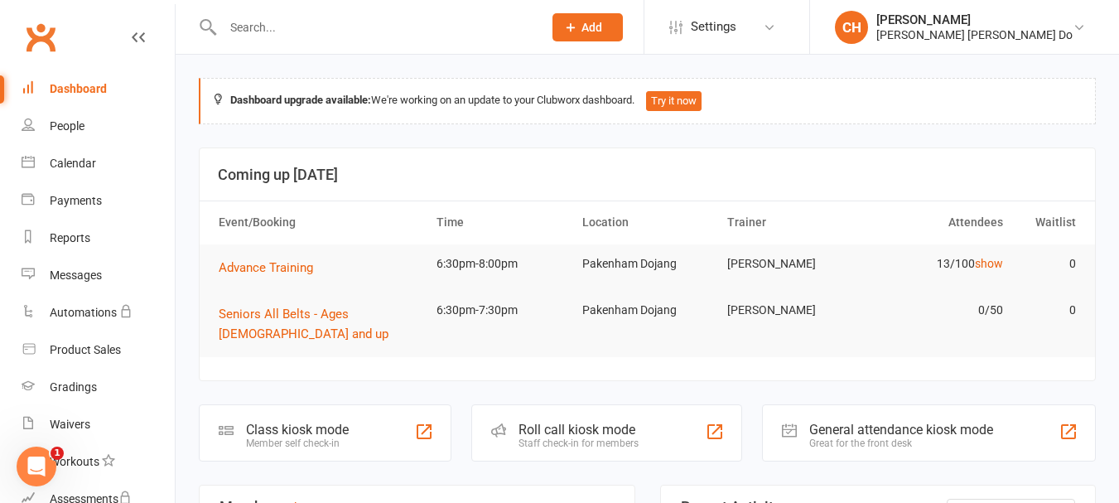
click at [85, 83] on div "Dashboard" at bounding box center [78, 88] width 57 height 13
click at [80, 86] on div "Dashboard" at bounding box center [78, 88] width 57 height 13
